Goal: Find specific fact: Find contact information

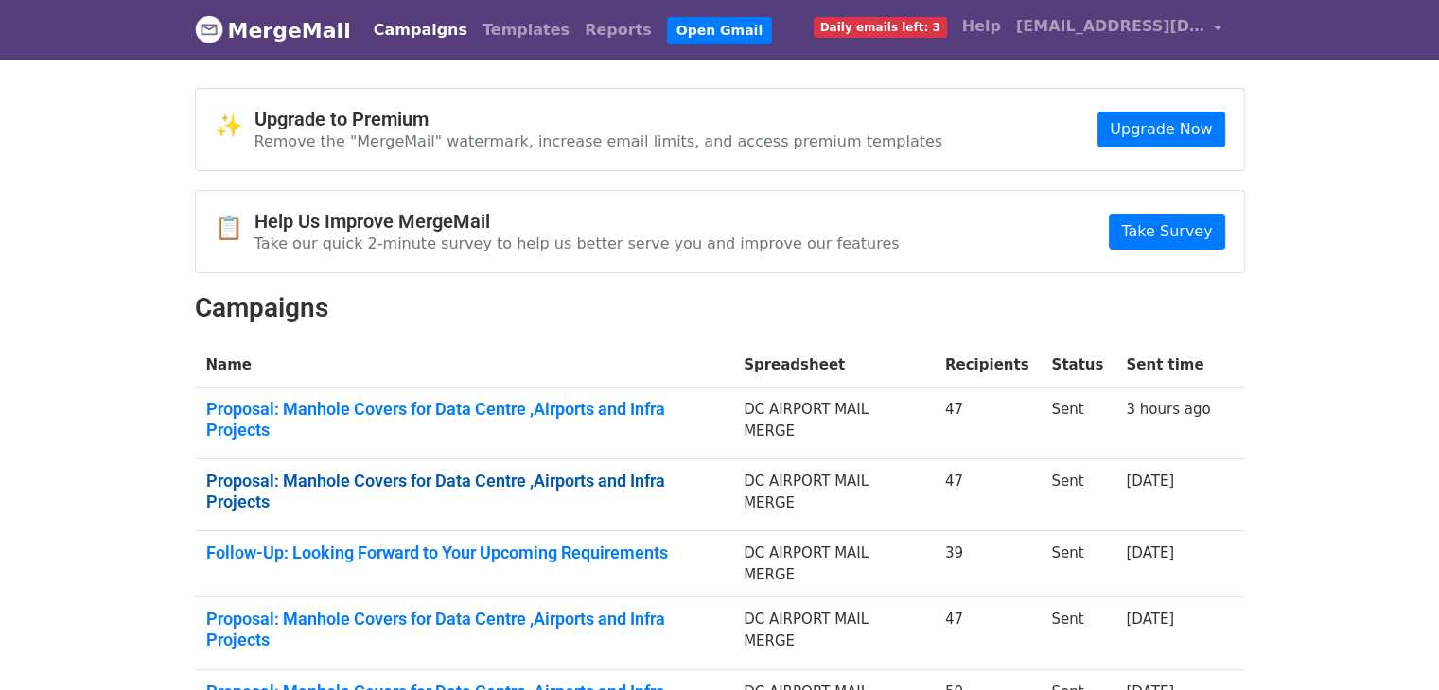
drag, startPoint x: 0, startPoint y: 0, endPoint x: 689, endPoint y: 455, distance: 826.0
click at [689, 471] on link "Proposal: Manhole Covers for Data Centre ,Airports and Infra Projects" at bounding box center [463, 491] width 515 height 41
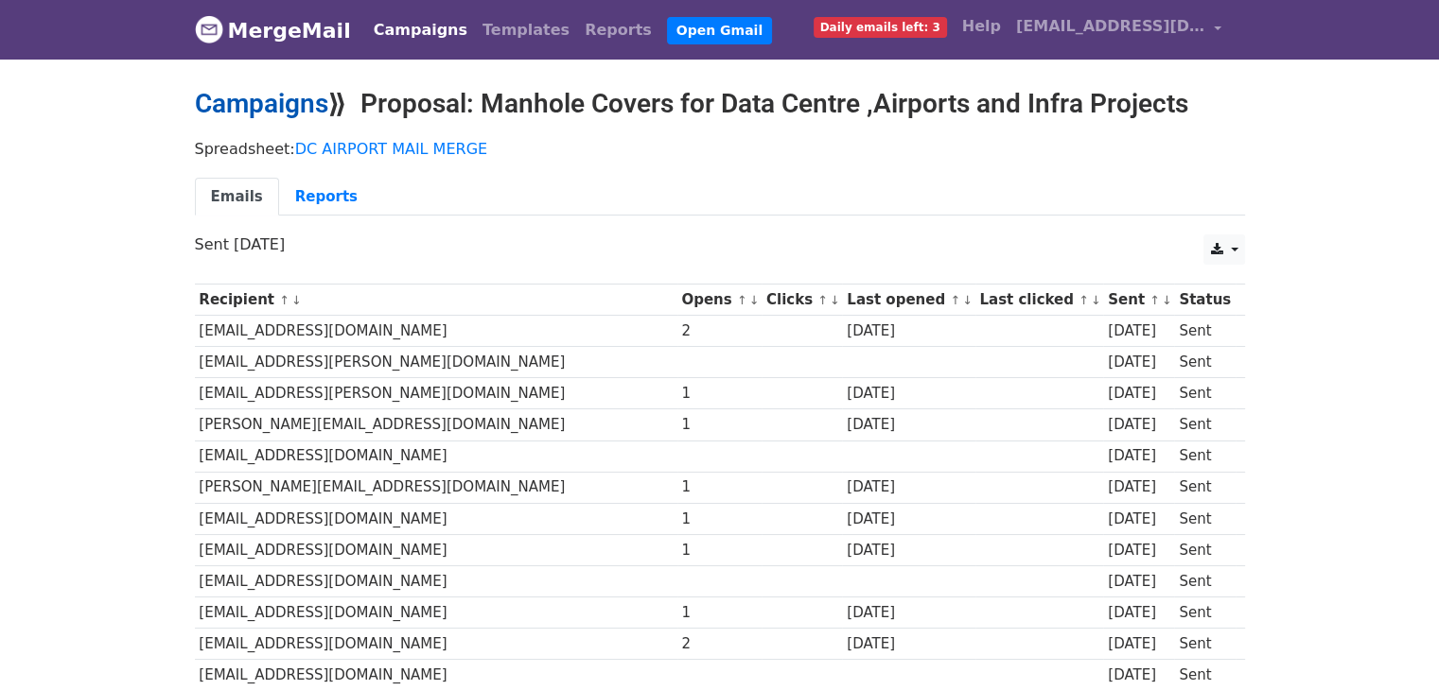
click at [290, 107] on link "Campaigns" at bounding box center [261, 103] width 133 height 31
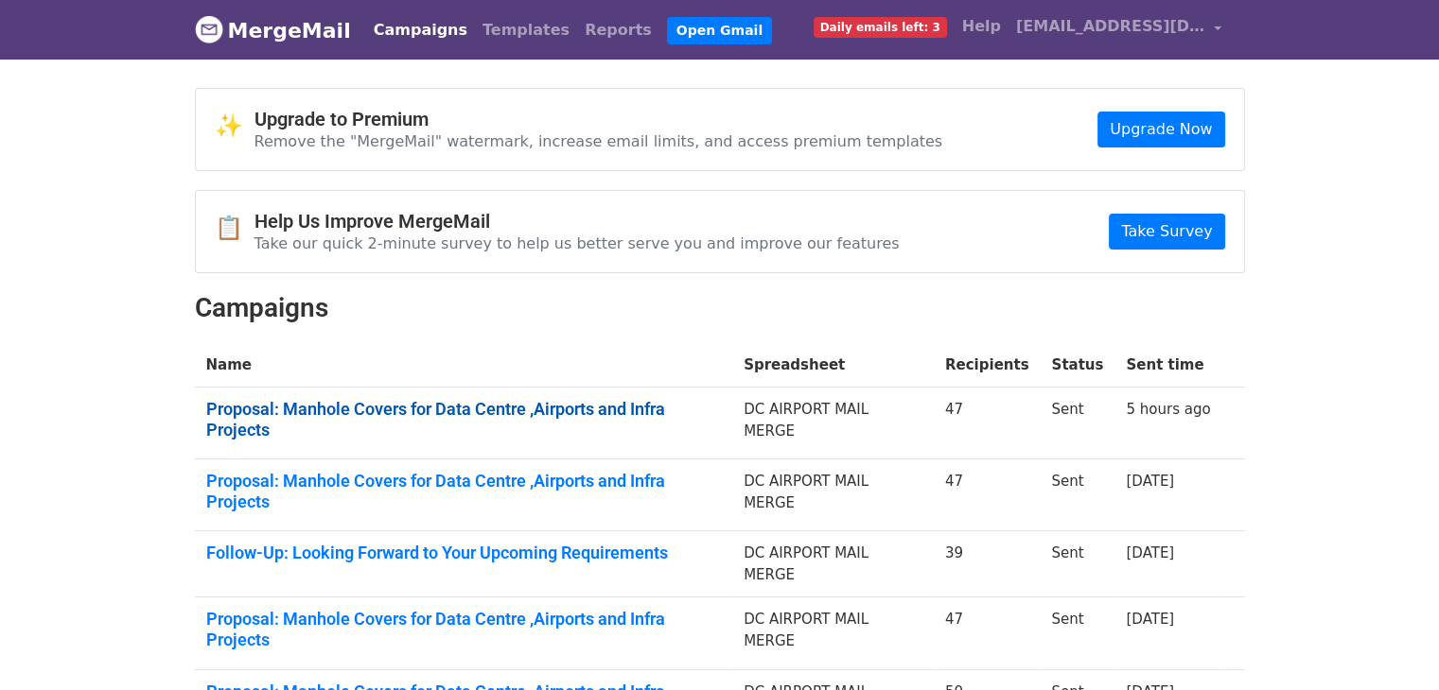
click at [567, 408] on link "Proposal: Manhole Covers for Data Centre ,Airports and Infra Projects" at bounding box center [463, 419] width 515 height 41
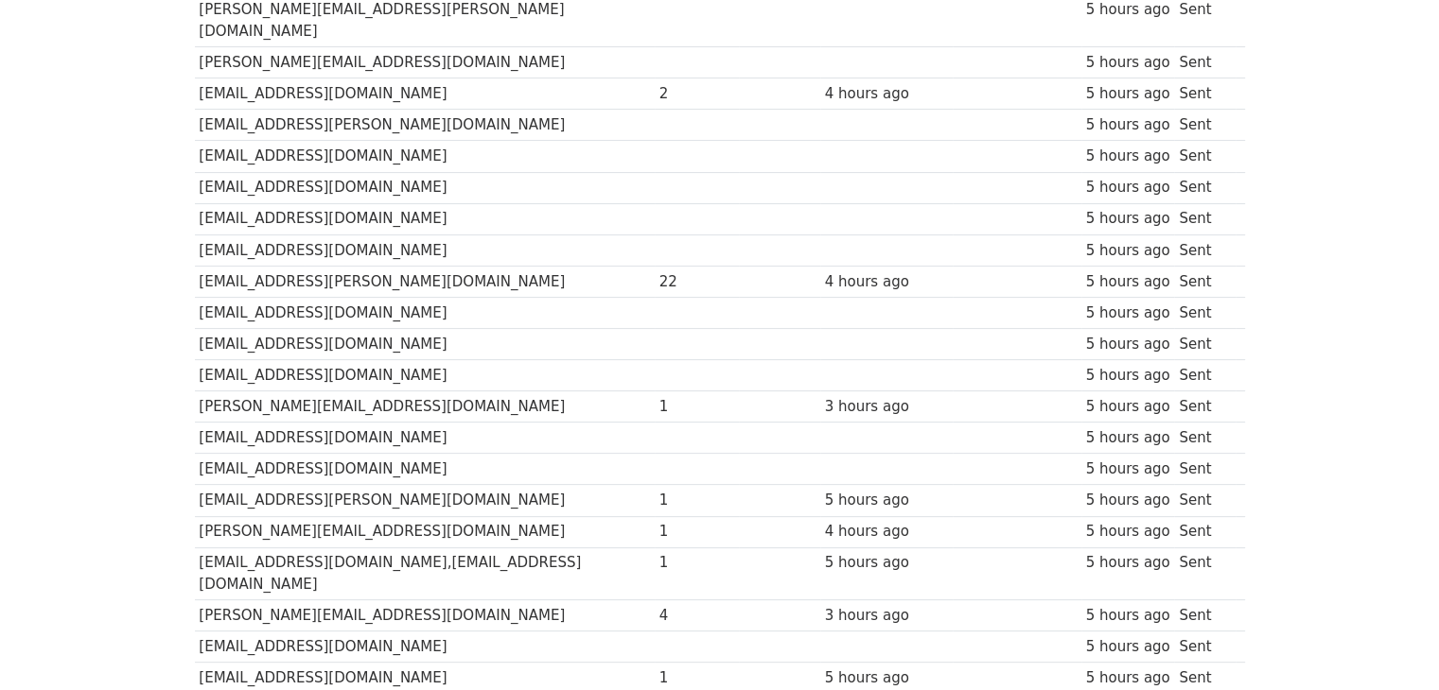
scroll to position [444, 0]
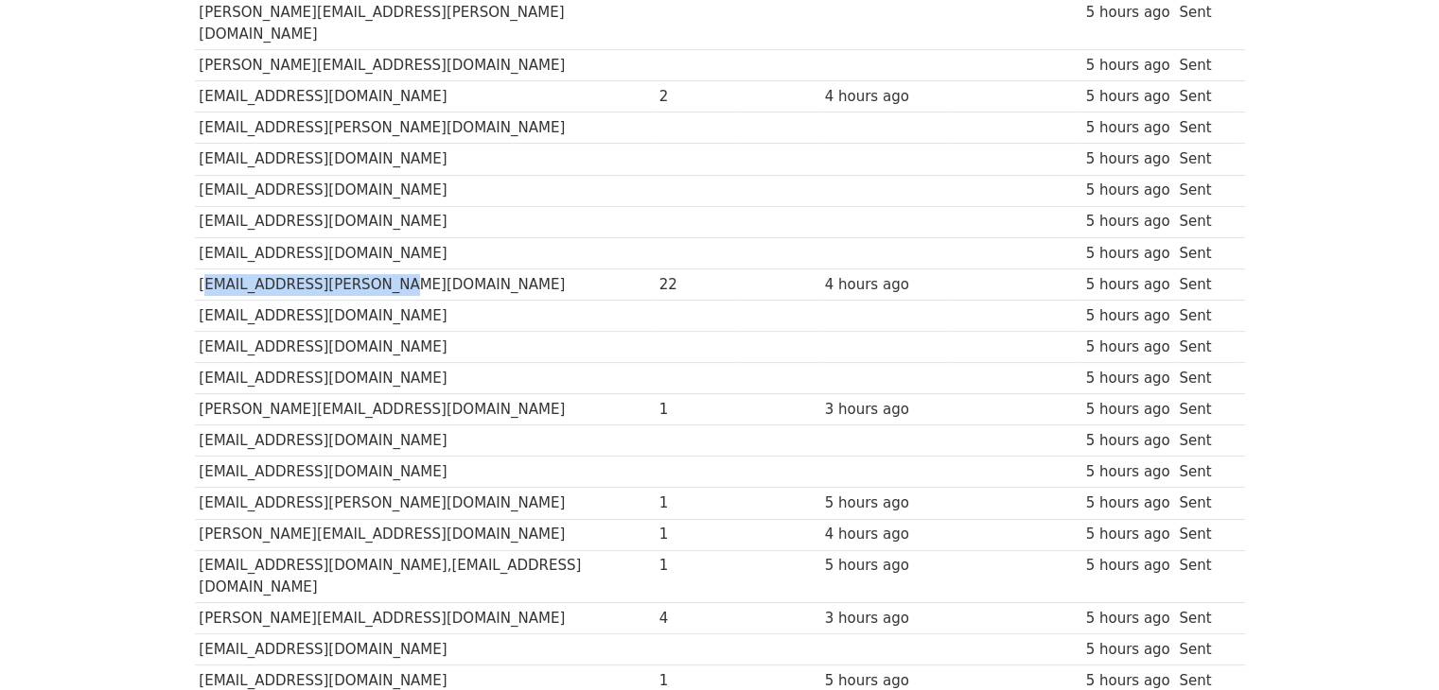
drag, startPoint x: 392, startPoint y: 260, endPoint x: 199, endPoint y: 248, distance: 194.3
click at [199, 269] on td "nitin.honawar@runwal.com" at bounding box center [425, 284] width 460 height 31
copy td "nitin.honawar@runwal.com"
